Goal: Task Accomplishment & Management: Manage account settings

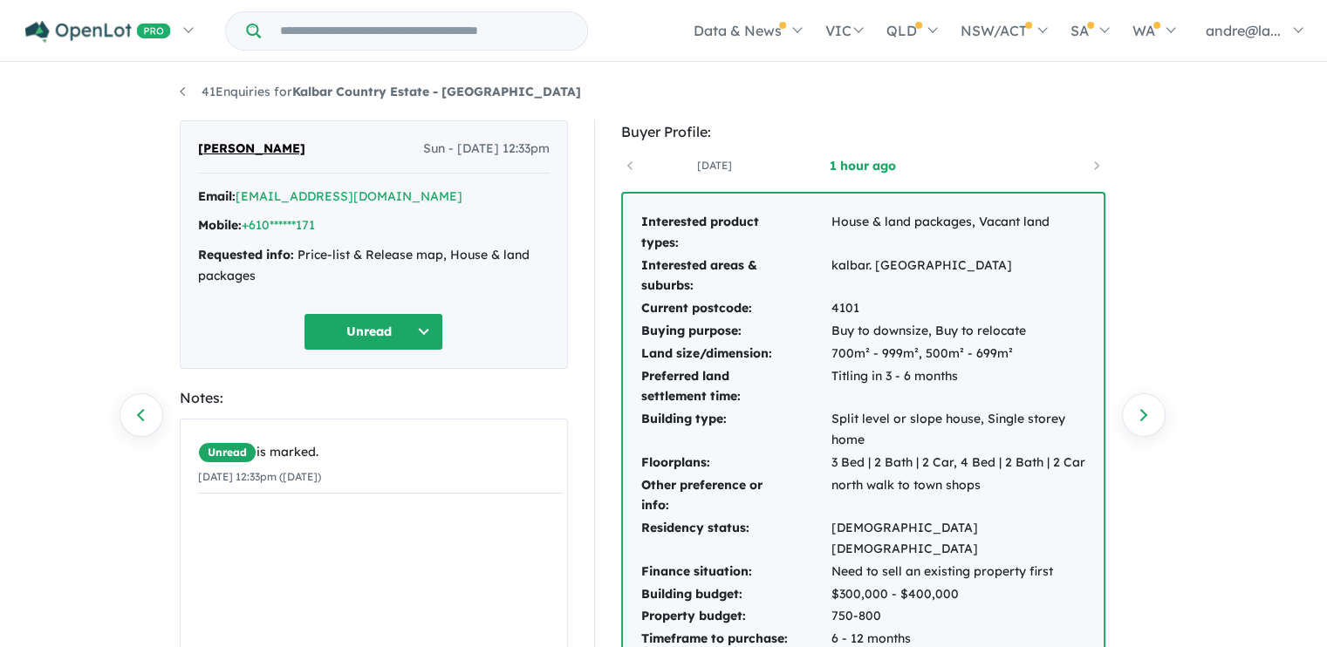
click at [415, 324] on button "Unread" at bounding box center [374, 332] width 140 height 38
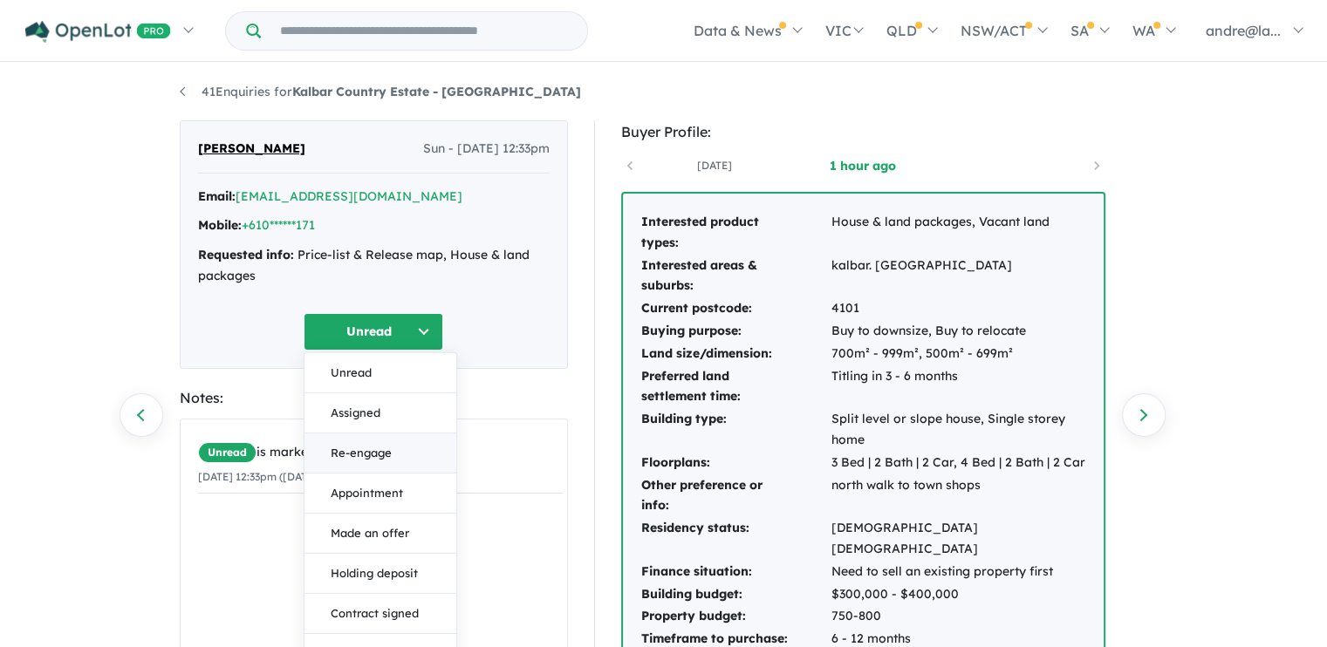
click at [380, 453] on button "Re-engage" at bounding box center [380, 454] width 152 height 40
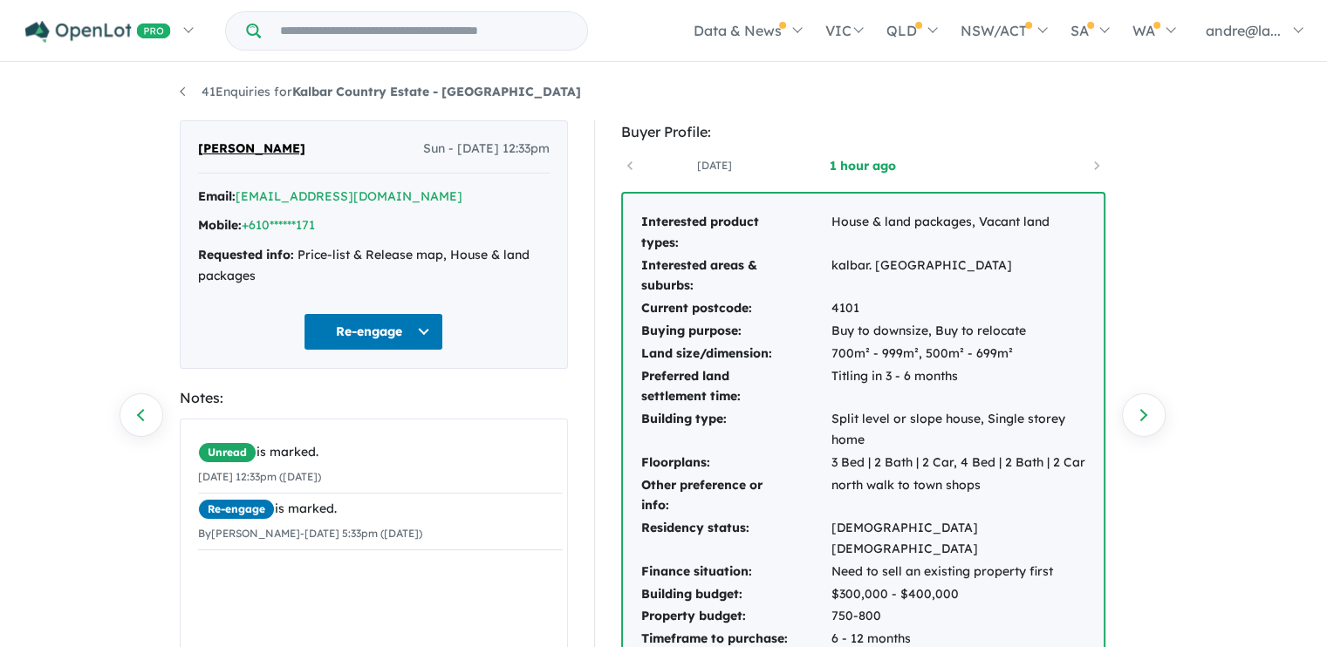
click at [1097, 161] on div "[DATE] 1 hour ago" at bounding box center [863, 166] width 484 height 26
click at [181, 90] on link "41 Enquiries for Kalbar Country Estate - [GEOGRAPHIC_DATA]" at bounding box center [380, 92] width 401 height 16
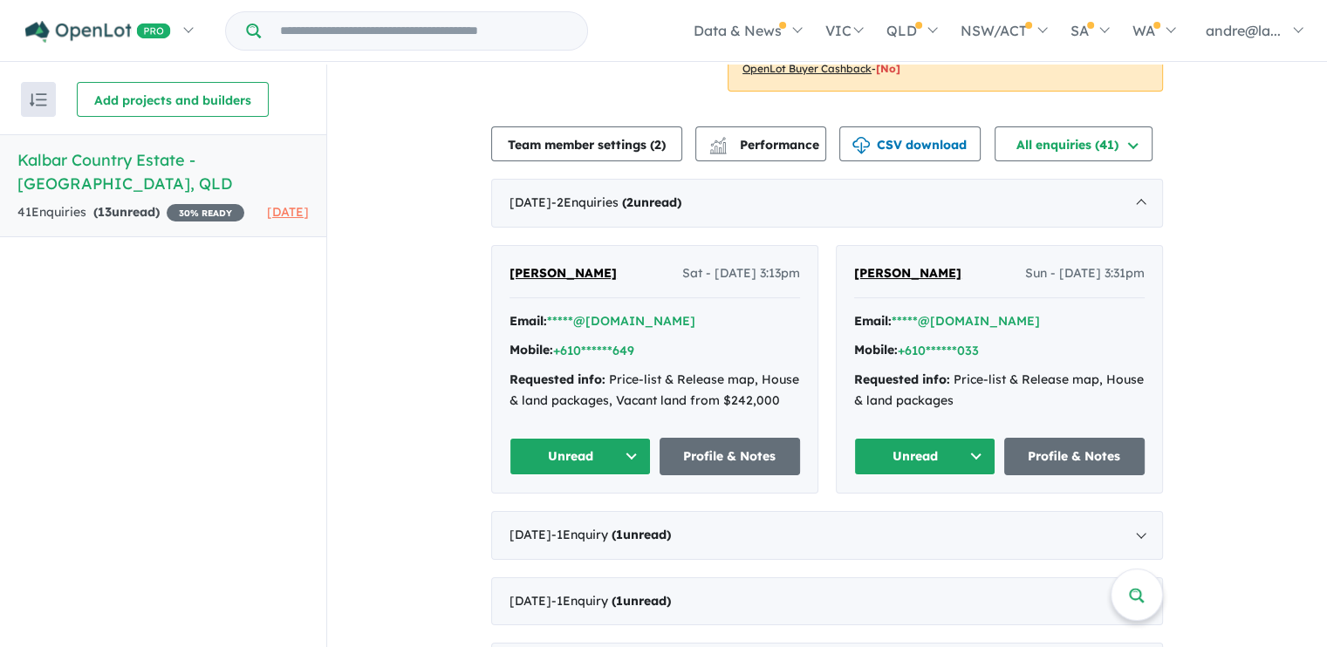
scroll to position [523, 0]
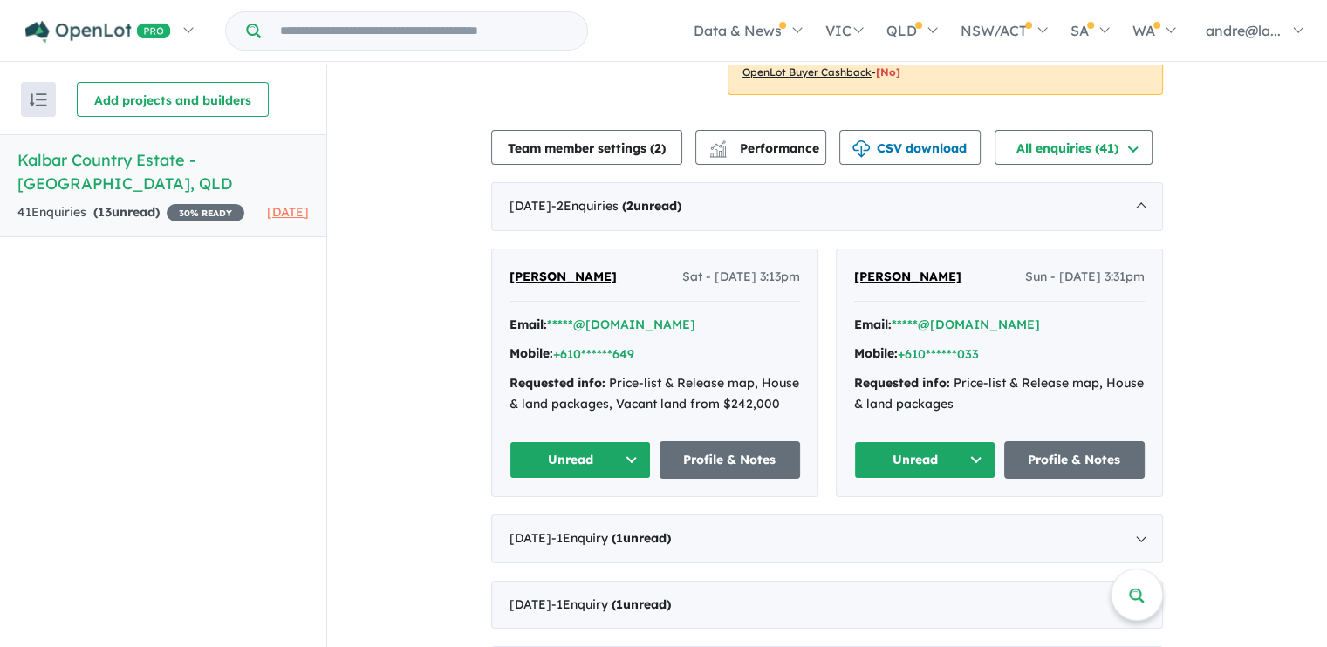
click at [541, 269] on span "[PERSON_NAME]" at bounding box center [562, 277] width 107 height 16
